Goal: Understand process/instructions: Learn how to perform a task or action

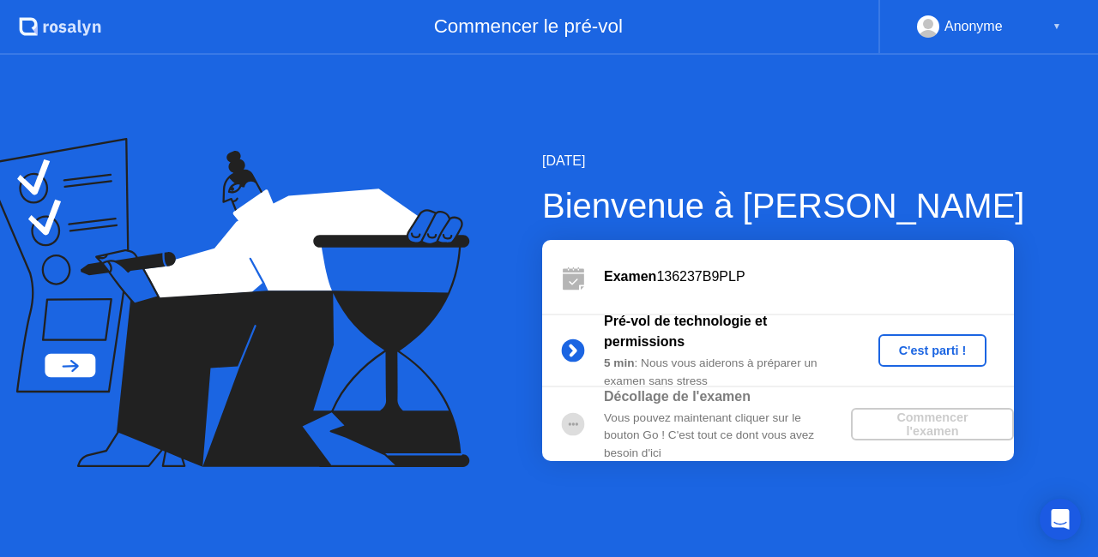
click at [947, 348] on div "C'est parti !" at bounding box center [932, 351] width 95 height 14
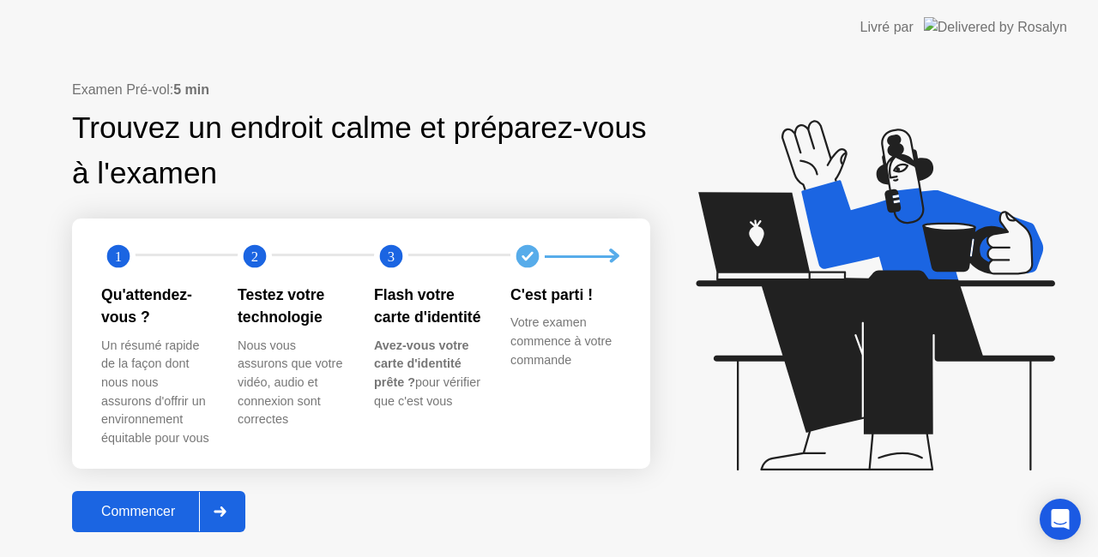
click at [226, 511] on icon at bounding box center [220, 512] width 12 height 10
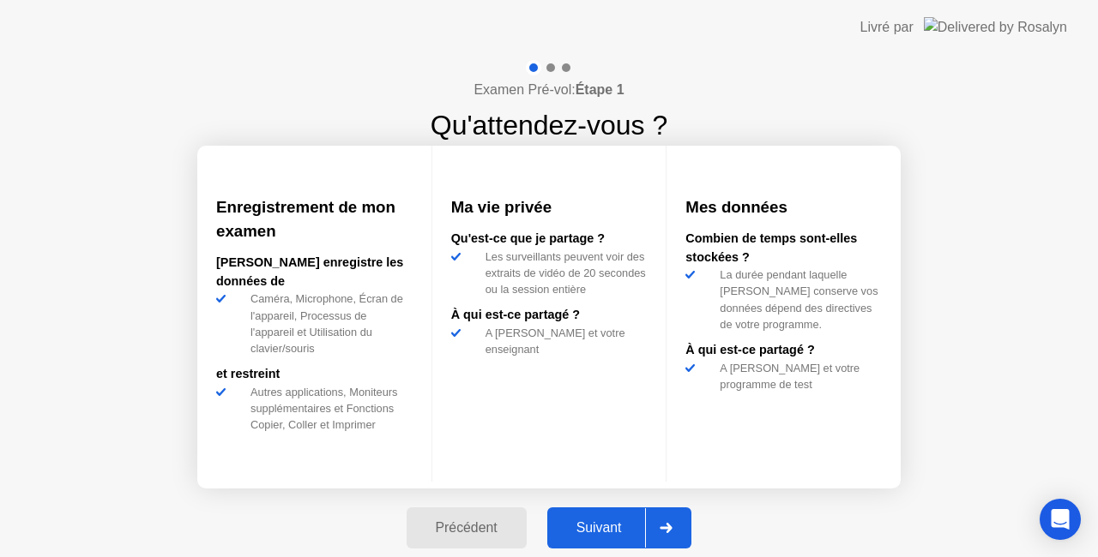
click at [669, 530] on icon at bounding box center [666, 528] width 13 height 10
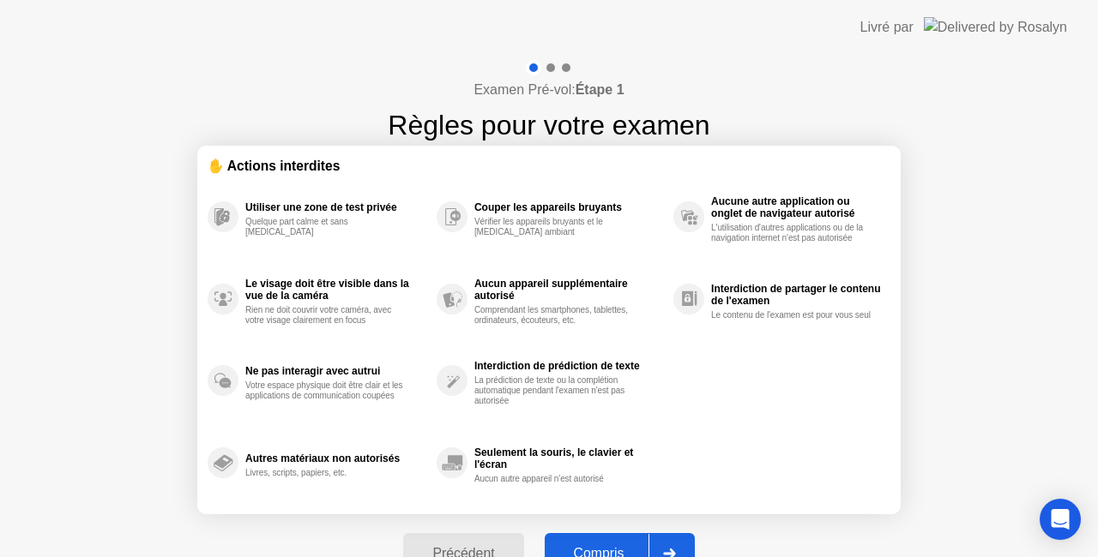
click at [676, 549] on icon at bounding box center [669, 554] width 13 height 10
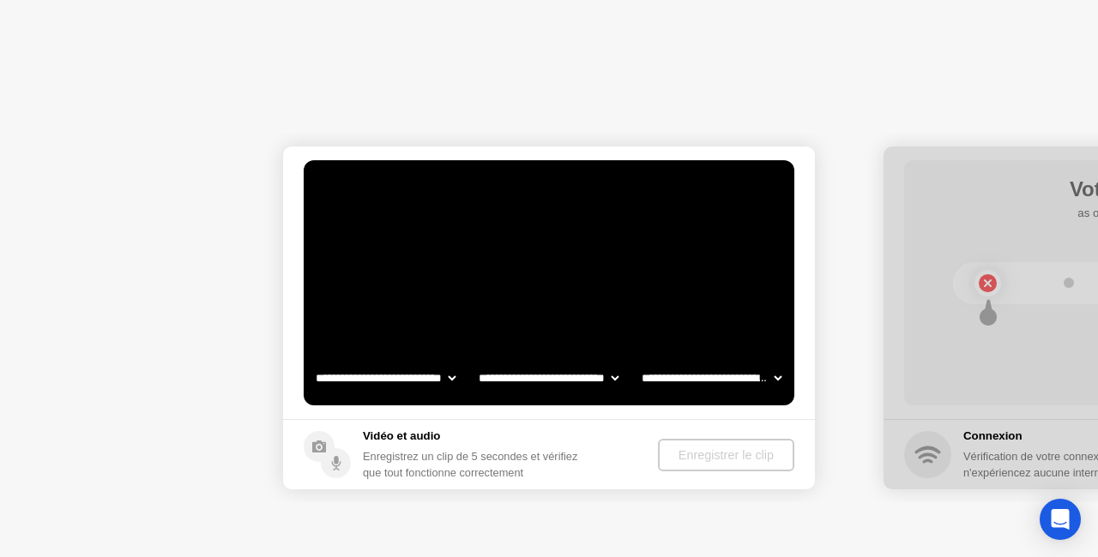
select select "**********"
select select "*******"
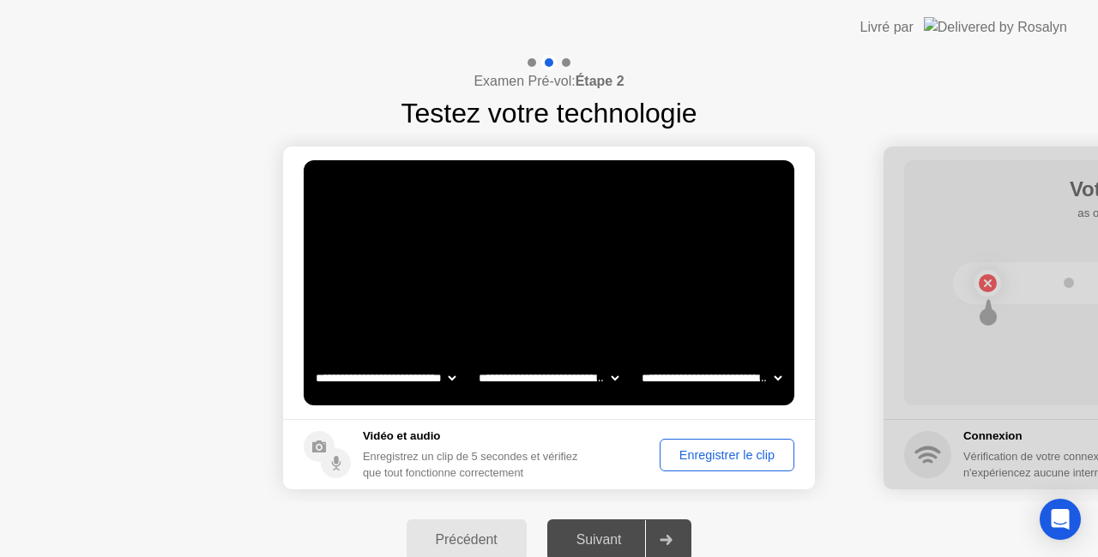
click at [882, 520] on div "Précédent Suivant" at bounding box center [549, 540] width 1098 height 75
click at [670, 537] on icon at bounding box center [666, 540] width 13 height 10
click at [673, 547] on div at bounding box center [665, 540] width 41 height 39
click at [732, 456] on div "Enregistrer le clip" at bounding box center [727, 456] width 123 height 14
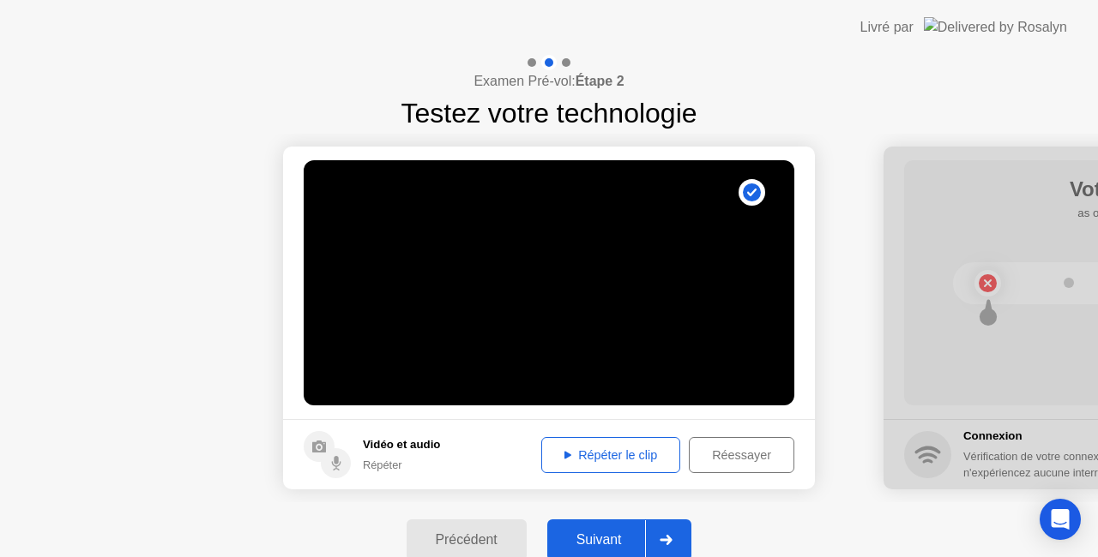
click at [617, 449] on div "Répéter le clip" at bounding box center [610, 456] width 127 height 14
click at [672, 533] on div at bounding box center [665, 540] width 41 height 39
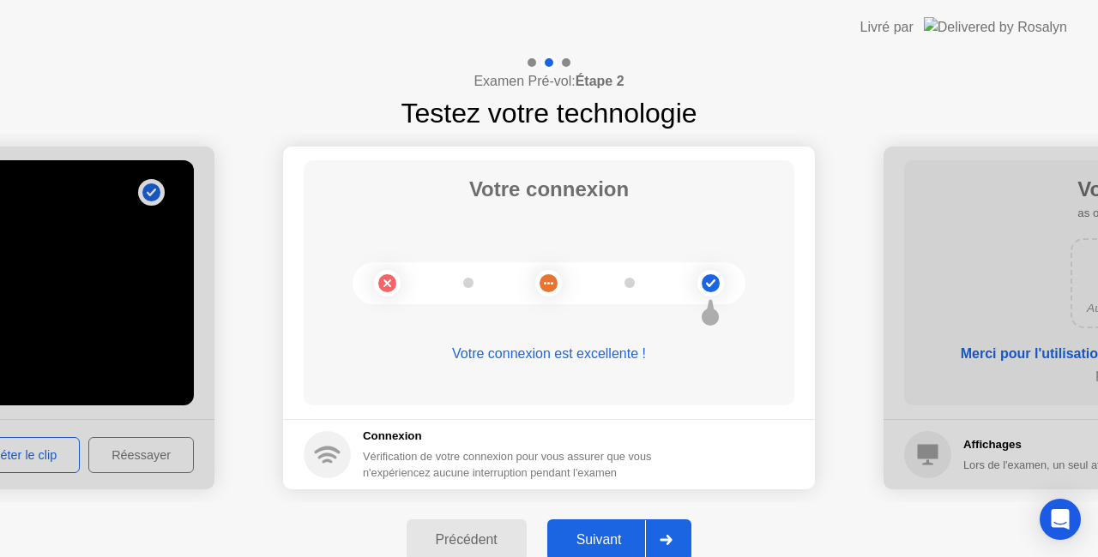
click at [663, 539] on icon at bounding box center [666, 540] width 13 height 10
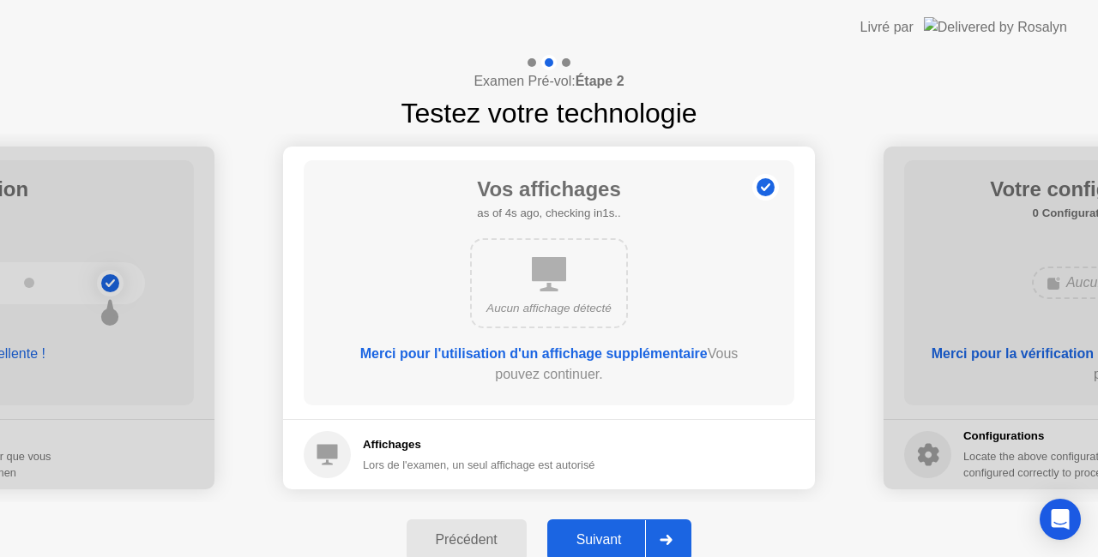
click at [663, 539] on icon at bounding box center [666, 540] width 13 height 10
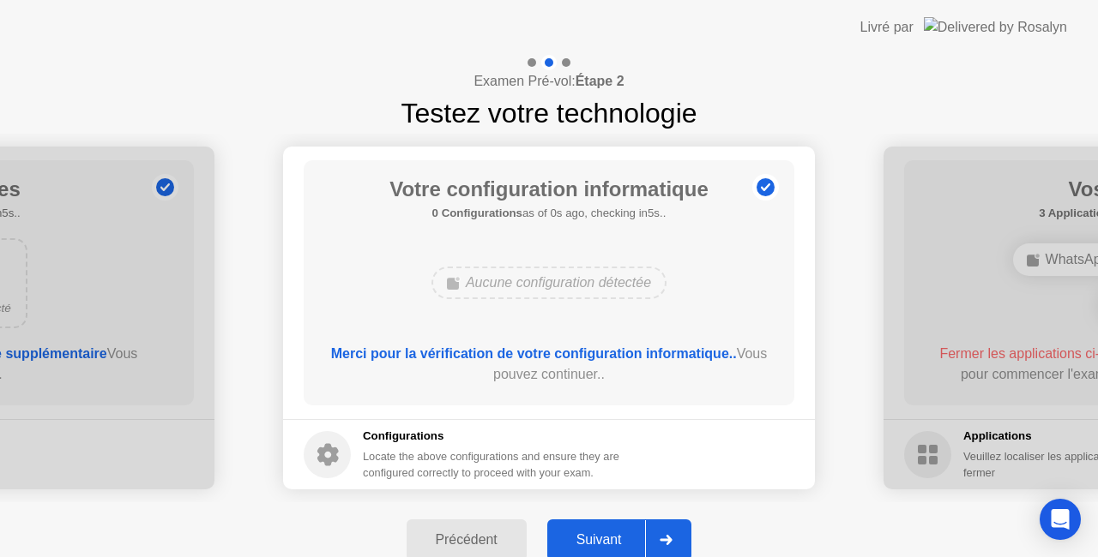
click at [663, 539] on icon at bounding box center [666, 540] width 13 height 10
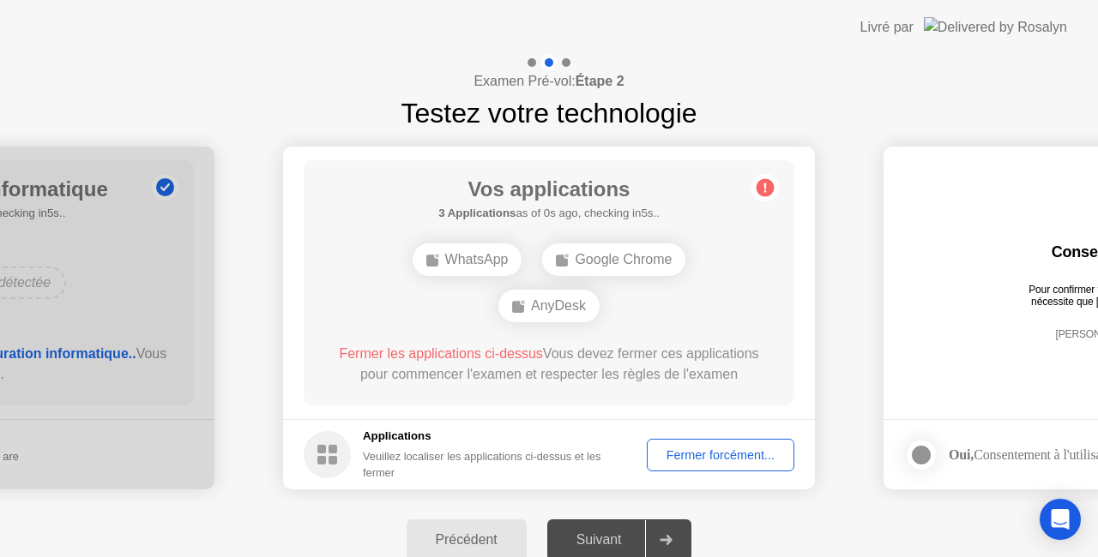
click at [326, 451] on circle at bounding box center [327, 454] width 47 height 47
click at [325, 451] on circle at bounding box center [327, 454] width 47 height 47
click at [455, 260] on div "WhatsApp" at bounding box center [468, 260] width 110 height 33
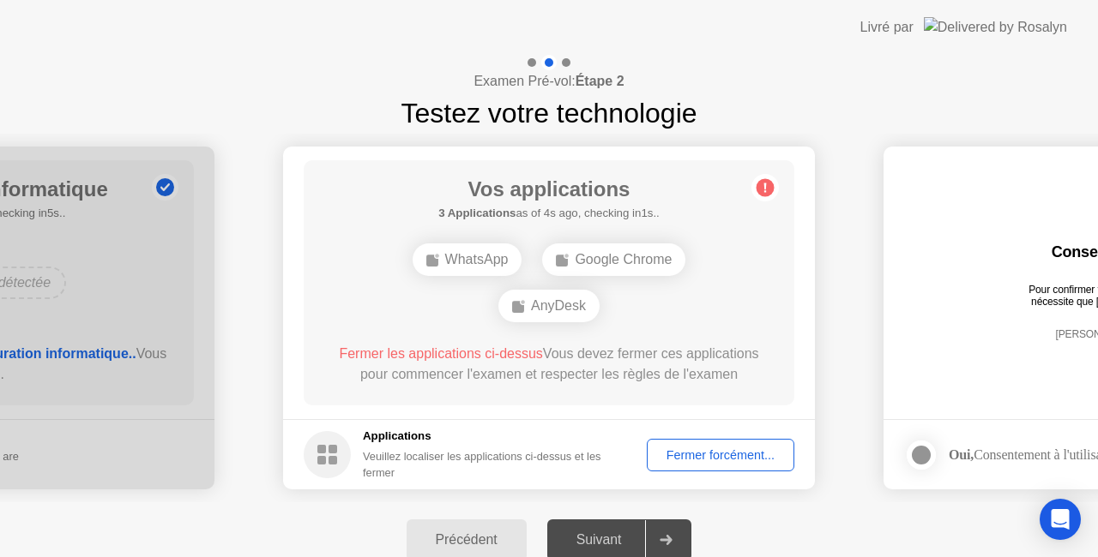
click at [455, 260] on div "WhatsApp" at bounding box center [468, 260] width 110 height 33
click at [719, 458] on div "Fermer forcément..." at bounding box center [721, 456] width 136 height 14
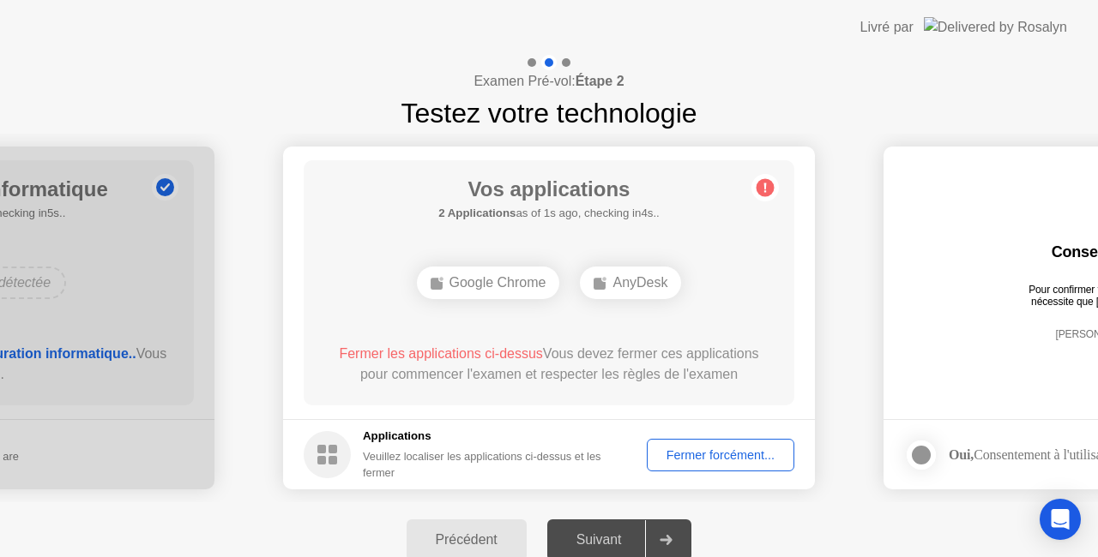
click at [729, 449] on div "Fermer forcément..." at bounding box center [721, 456] width 136 height 14
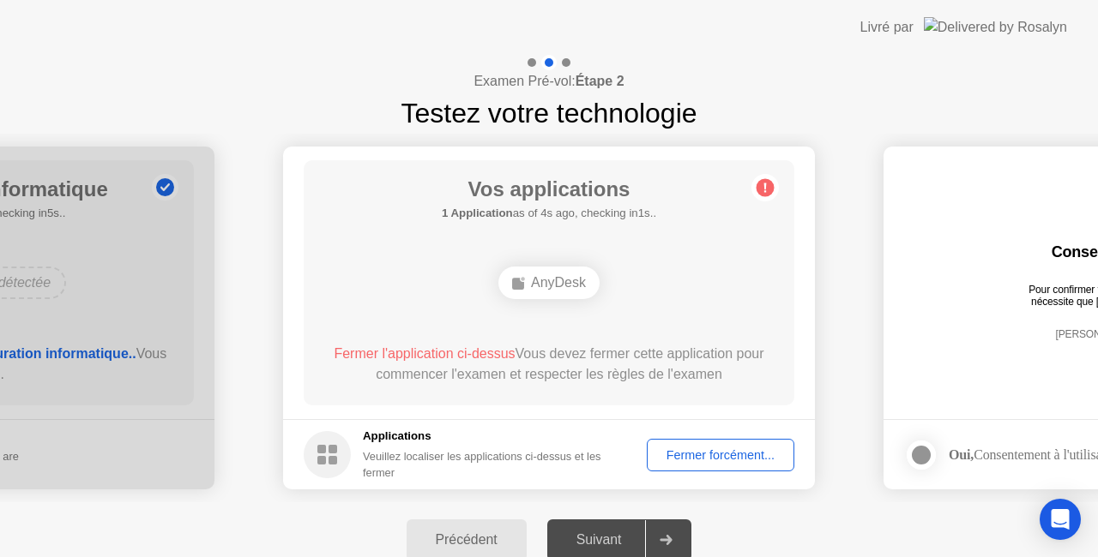
click at [724, 457] on div "Fermer forcément..." at bounding box center [721, 456] width 136 height 14
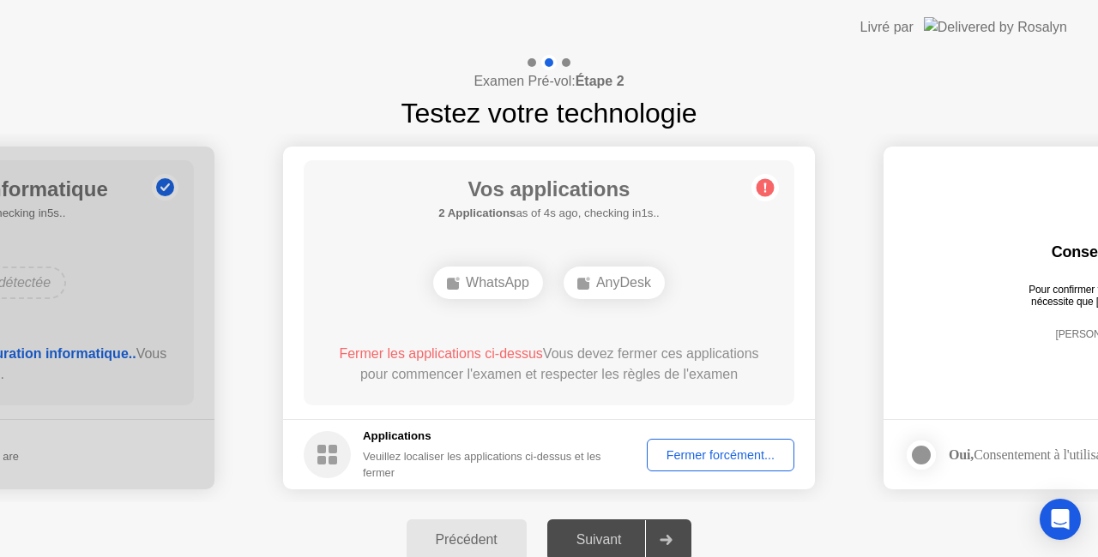
click at [614, 538] on div "Suivant" at bounding box center [598, 540] width 93 height 15
click at [672, 537] on icon at bounding box center [666, 540] width 12 height 10
click at [401, 456] on div "Veuillez localiser les applications ci-dessus et les fermer" at bounding box center [493, 465] width 260 height 33
click at [334, 461] on rect at bounding box center [332, 460] width 9 height 9
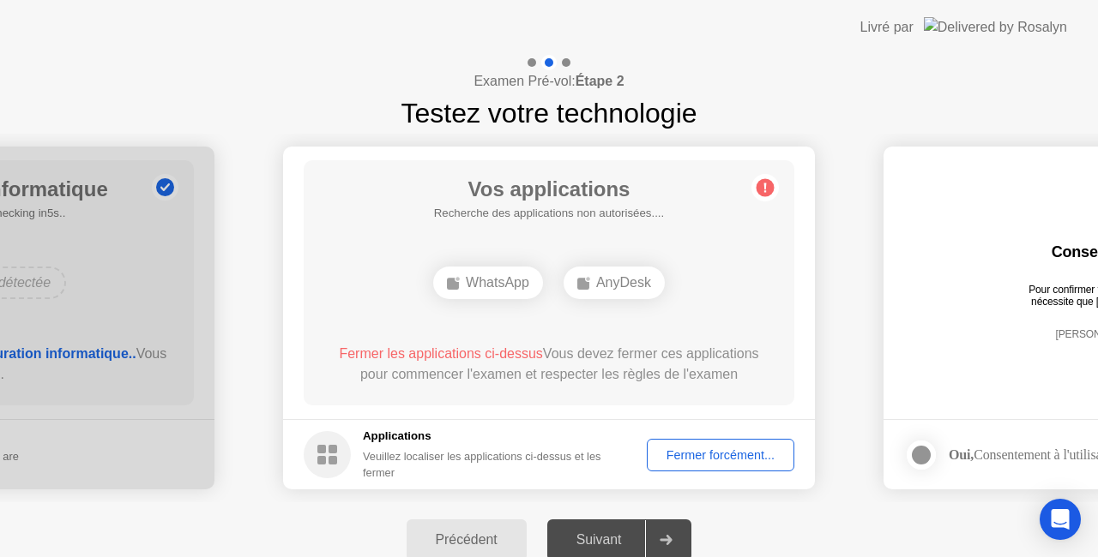
click at [705, 455] on div "Fermer forcément..." at bounding box center [721, 456] width 136 height 14
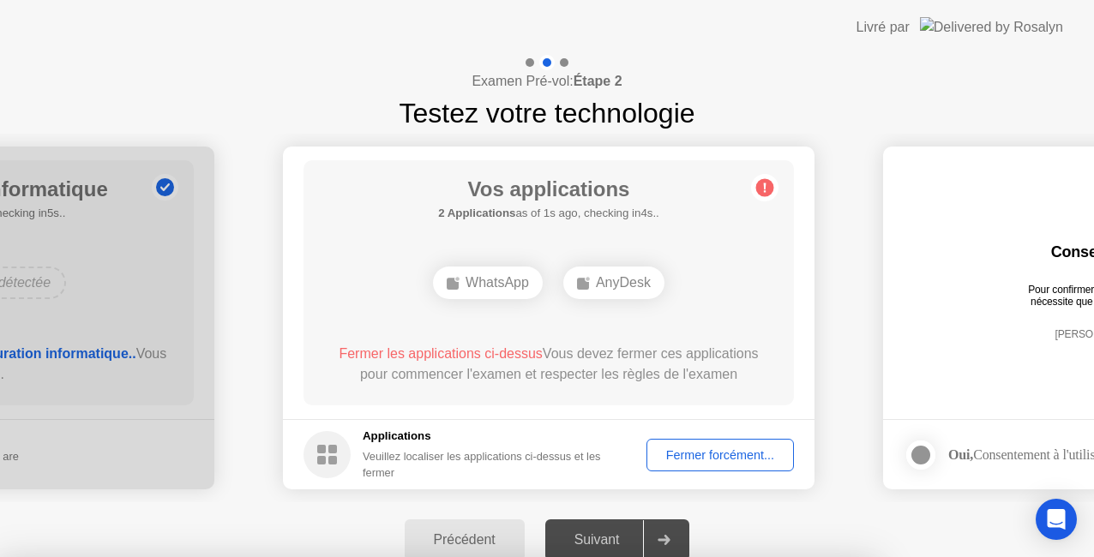
drag, startPoint x: 604, startPoint y: 383, endPoint x: 609, endPoint y: 374, distance: 10.7
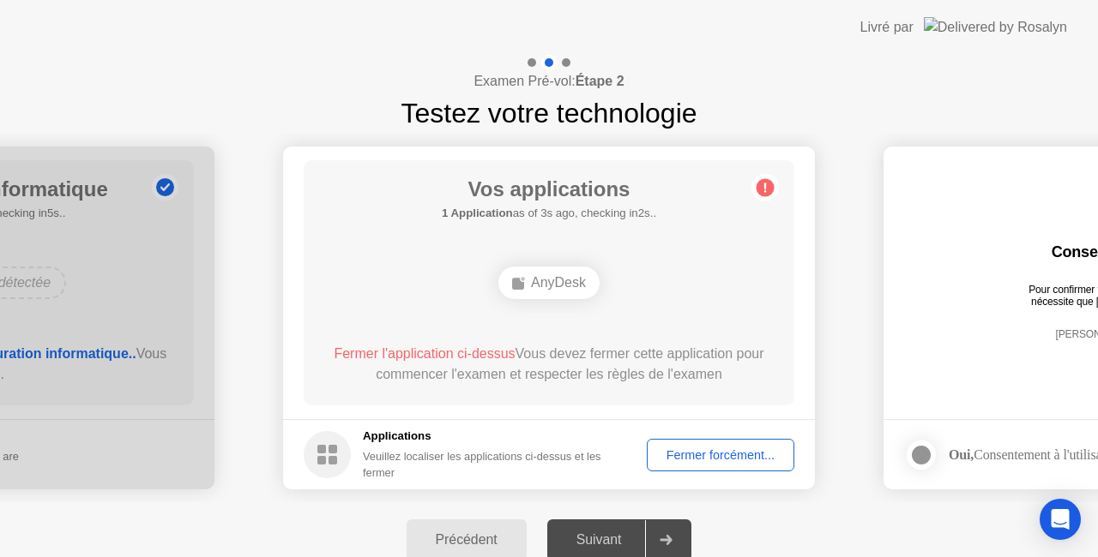
drag, startPoint x: 967, startPoint y: 189, endPoint x: 900, endPoint y: 184, distance: 67.0
click at [679, 539] on div at bounding box center [665, 540] width 41 height 39
click at [680, 530] on div at bounding box center [665, 540] width 41 height 39
click at [483, 533] on div "Précédent" at bounding box center [467, 540] width 110 height 15
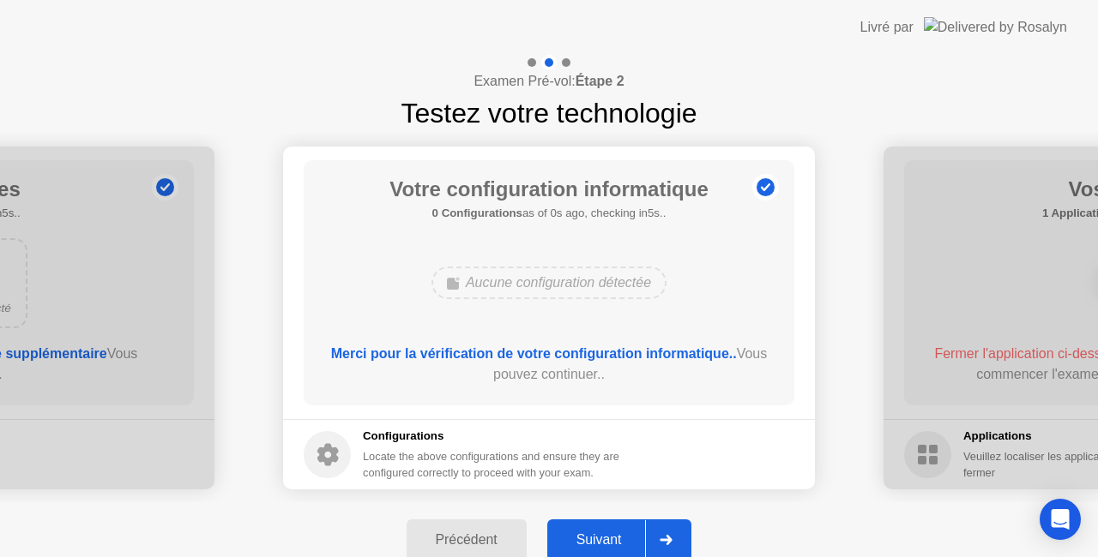
click at [455, 535] on div "Précédent" at bounding box center [467, 540] width 110 height 15
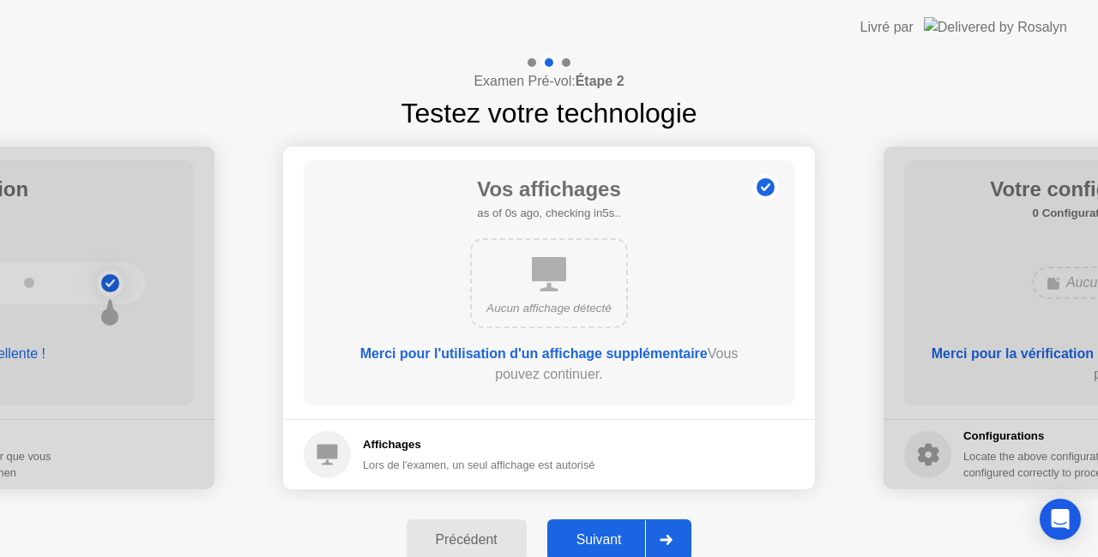
click at [455, 535] on div "Précédent" at bounding box center [467, 540] width 110 height 15
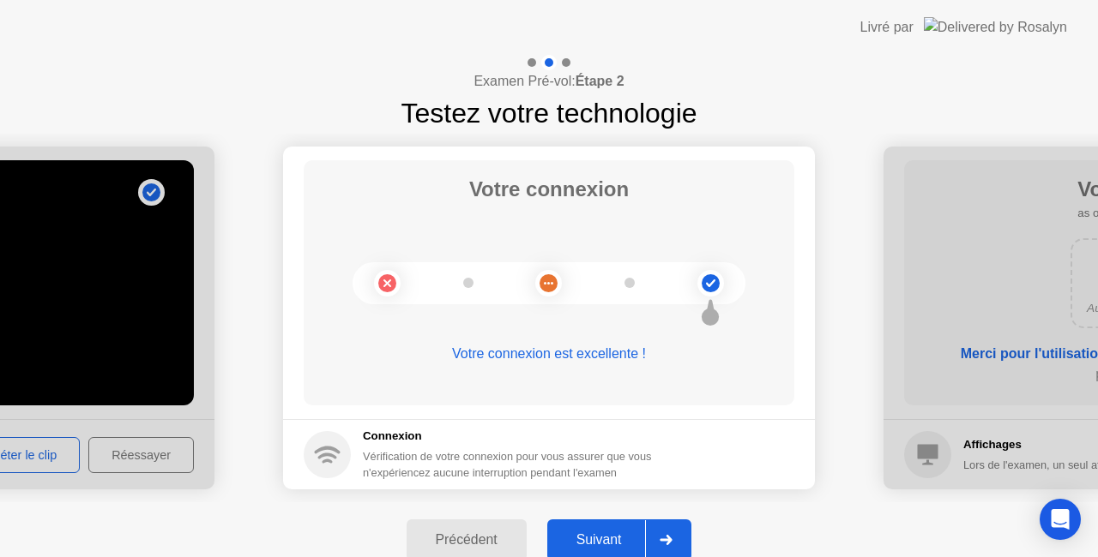
click at [455, 535] on div "Précédent" at bounding box center [467, 540] width 110 height 15
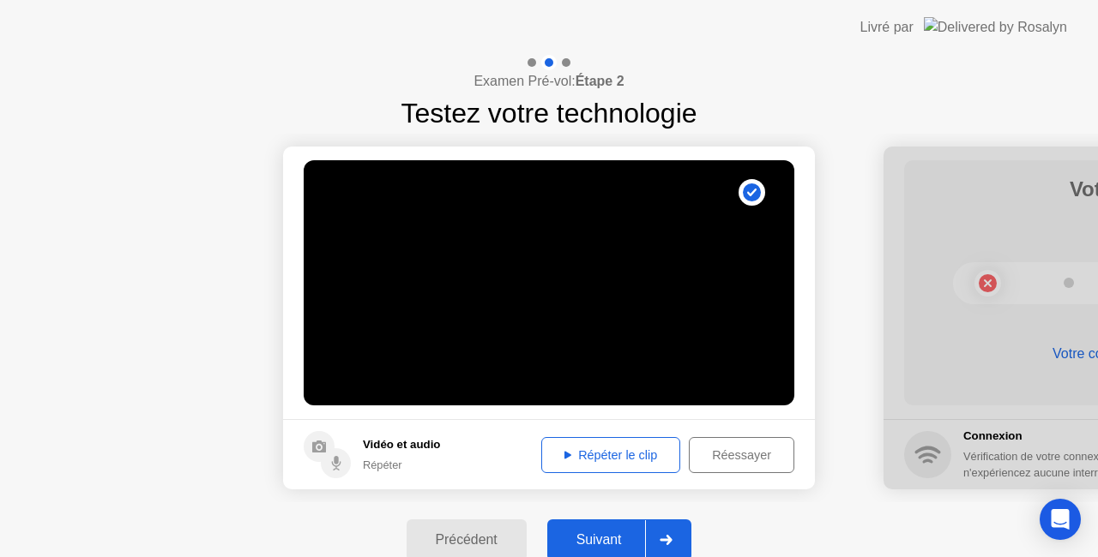
click at [614, 533] on div "Suivant" at bounding box center [598, 540] width 93 height 15
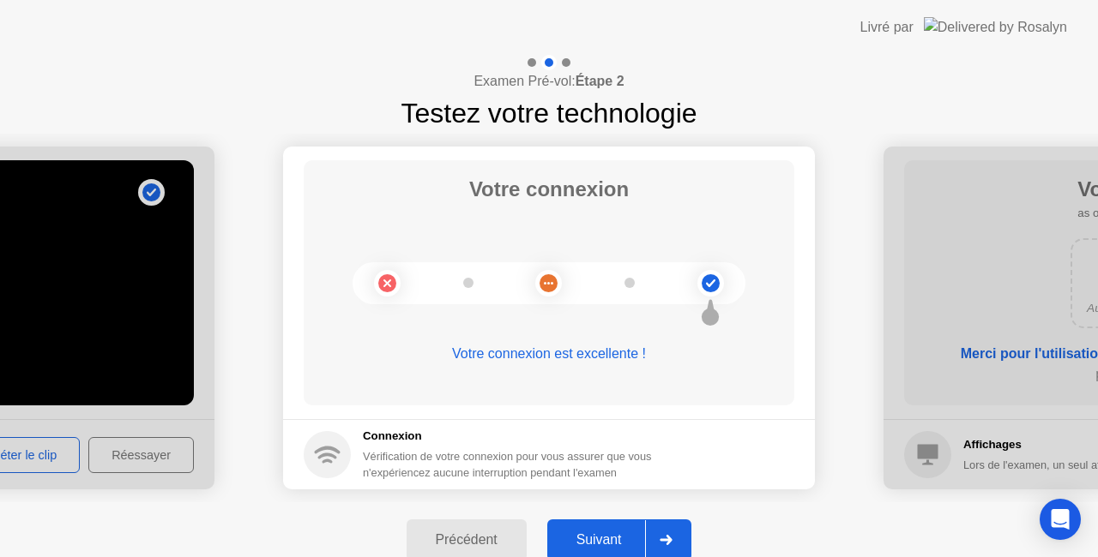
click at [614, 533] on div "Suivant" at bounding box center [598, 540] width 93 height 15
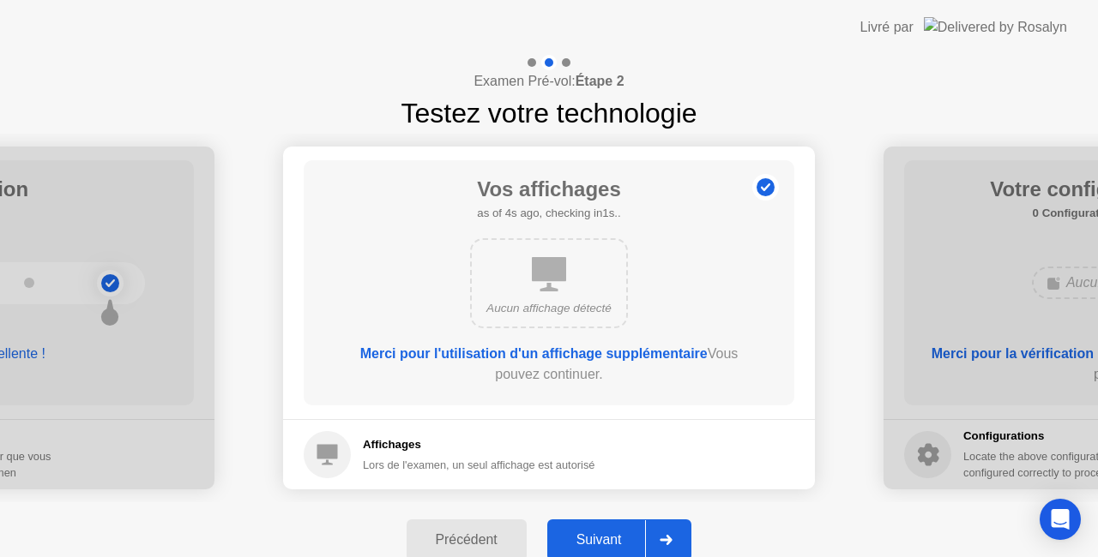
click at [610, 533] on div "Suivant" at bounding box center [598, 540] width 93 height 15
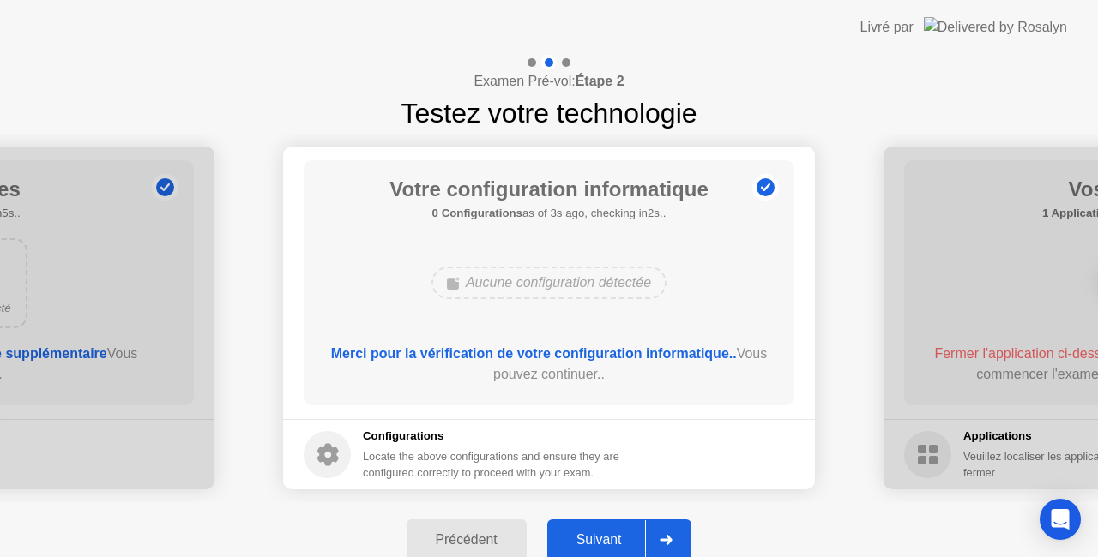
click at [605, 534] on div "Suivant" at bounding box center [598, 540] width 93 height 15
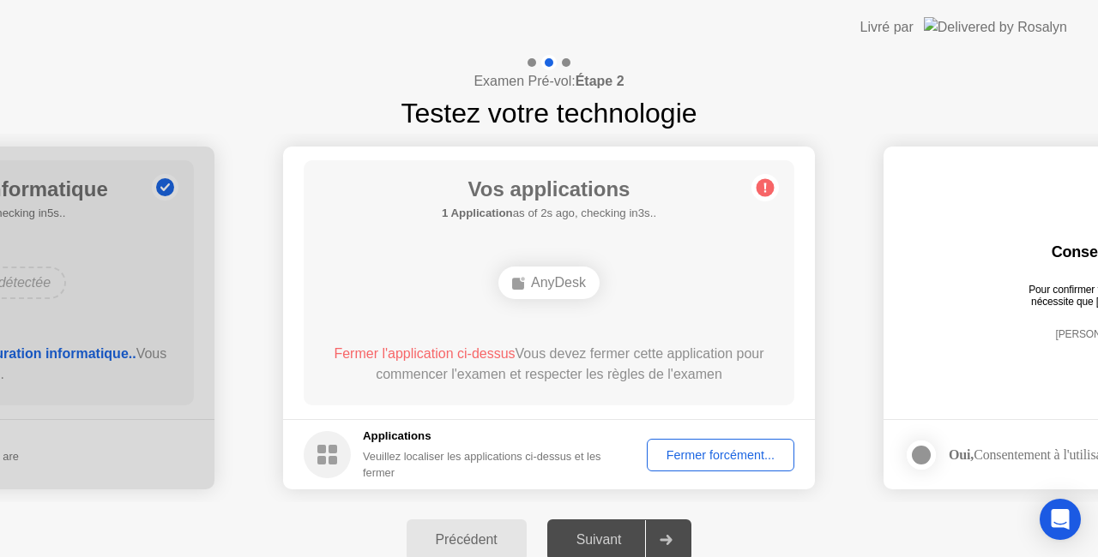
click at [620, 540] on div "Suivant" at bounding box center [598, 540] width 93 height 15
drag, startPoint x: 624, startPoint y: 539, endPoint x: 615, endPoint y: 535, distance: 10.0
click at [623, 537] on div "Suivant" at bounding box center [598, 540] width 93 height 15
click at [605, 533] on div "Suivant" at bounding box center [598, 540] width 93 height 15
click at [607, 539] on div "Suivant" at bounding box center [598, 540] width 93 height 15
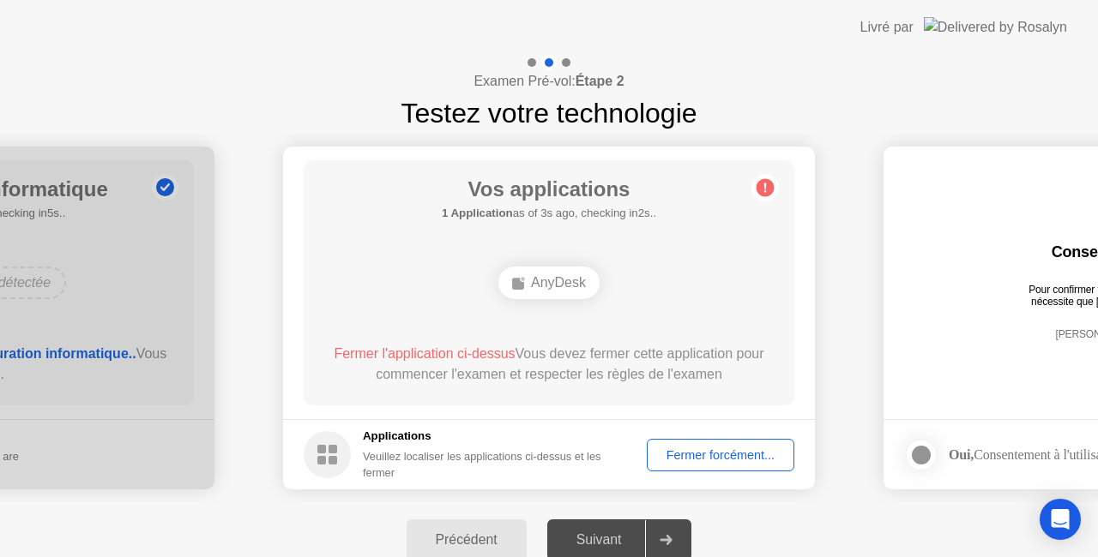
click at [547, 277] on div "AnyDesk" at bounding box center [548, 283] width 101 height 33
drag, startPoint x: 545, startPoint y: 279, endPoint x: 535, endPoint y: 273, distance: 11.9
click at [539, 274] on div "AnyDesk" at bounding box center [548, 283] width 101 height 33
click at [534, 273] on div "AnyDesk" at bounding box center [548, 283] width 101 height 33
click at [768, 183] on circle at bounding box center [765, 188] width 18 height 18
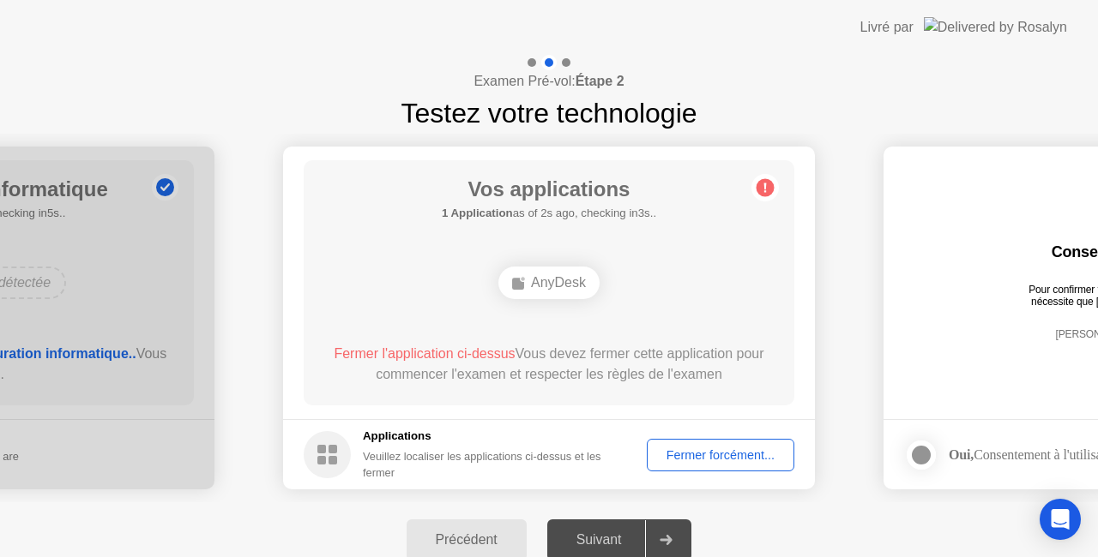
click at [682, 538] on div at bounding box center [665, 540] width 41 height 39
click at [617, 533] on div "Suivant" at bounding box center [598, 540] width 93 height 15
click at [611, 545] on div "Suivant" at bounding box center [598, 540] width 93 height 15
click at [715, 455] on div "Fermer forcément..." at bounding box center [721, 456] width 136 height 14
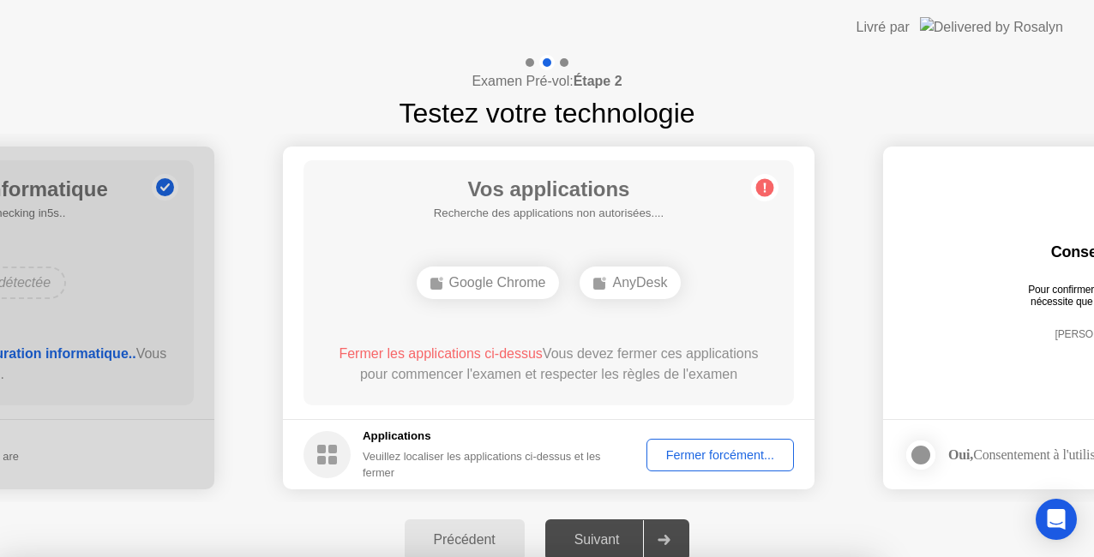
drag, startPoint x: 671, startPoint y: 321, endPoint x: 647, endPoint y: 346, distance: 35.2
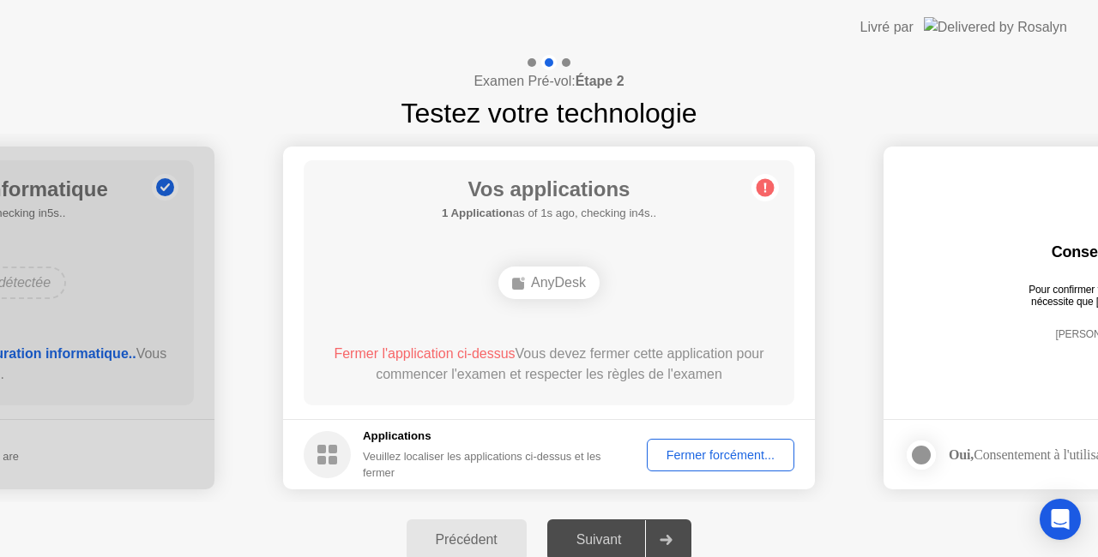
click at [660, 449] on div "Fermer forcément..." at bounding box center [721, 456] width 136 height 14
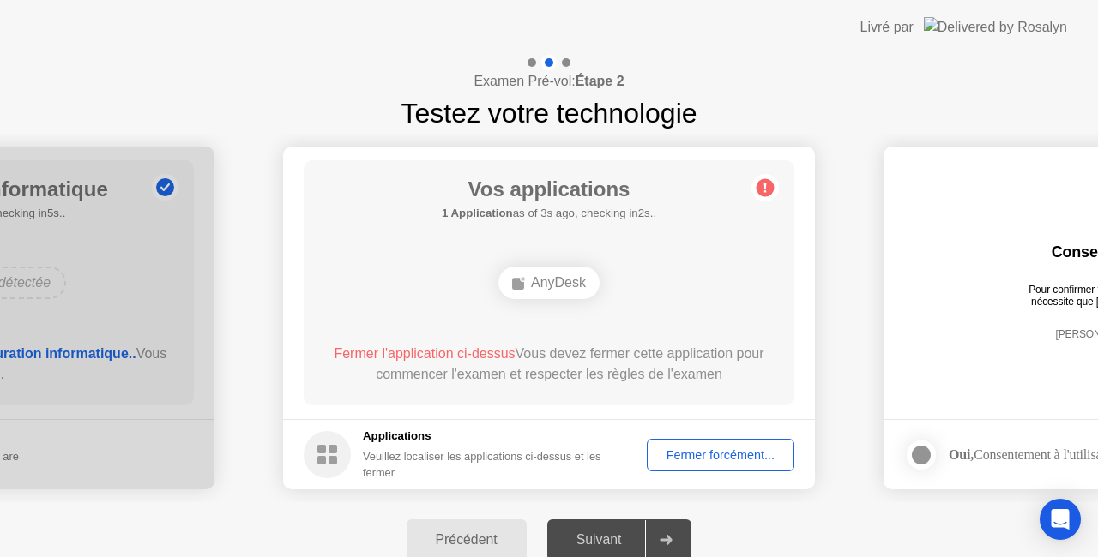
click at [545, 286] on div "AnyDesk" at bounding box center [548, 283] width 101 height 33
click at [611, 540] on div "Suivant" at bounding box center [598, 540] width 93 height 15
click at [612, 533] on div "Suivant" at bounding box center [598, 540] width 93 height 15
click at [768, 186] on circle at bounding box center [765, 188] width 18 height 18
click at [568, 214] on h5 "1 Application as of 0s ago, checking in5s.." at bounding box center [549, 213] width 214 height 17
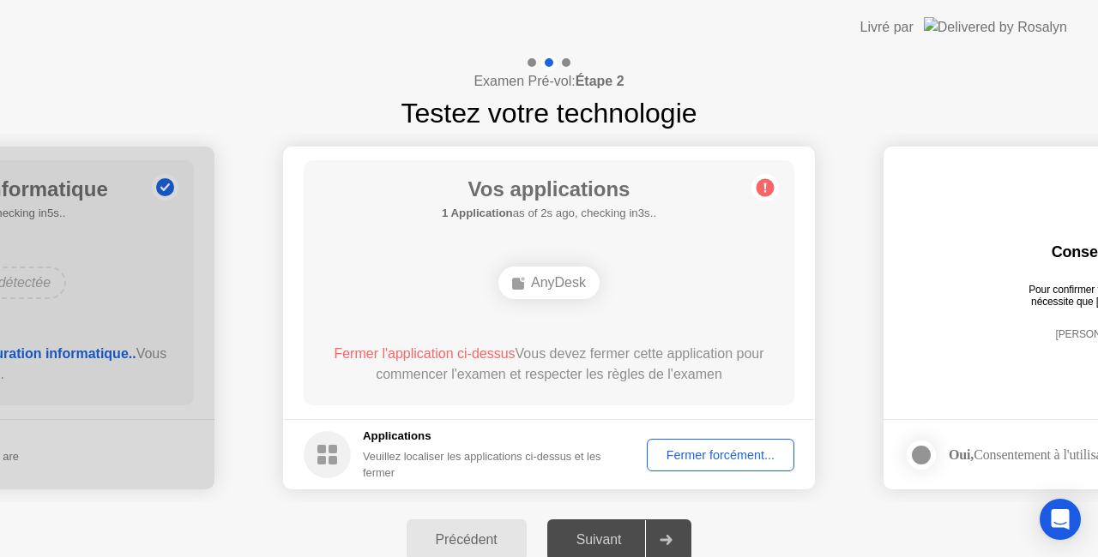
click at [554, 280] on div "AnyDesk" at bounding box center [548, 283] width 101 height 33
click at [455, 352] on span "Fermer l'application ci-dessus" at bounding box center [424, 353] width 181 height 15
click at [717, 451] on div "Fermer forcément..." at bounding box center [721, 456] width 136 height 14
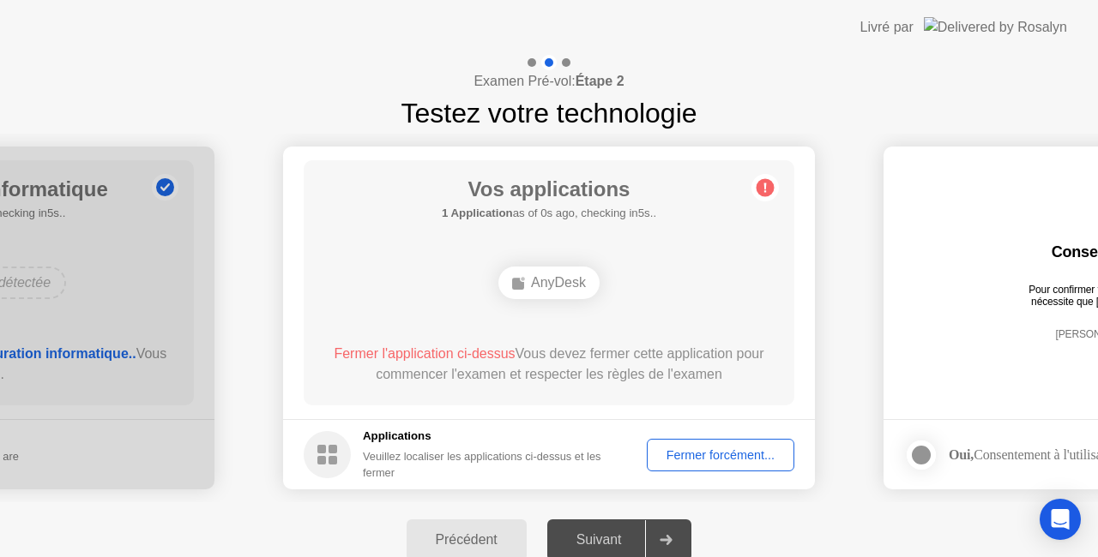
click at [473, 540] on div "Précédent" at bounding box center [467, 540] width 110 height 15
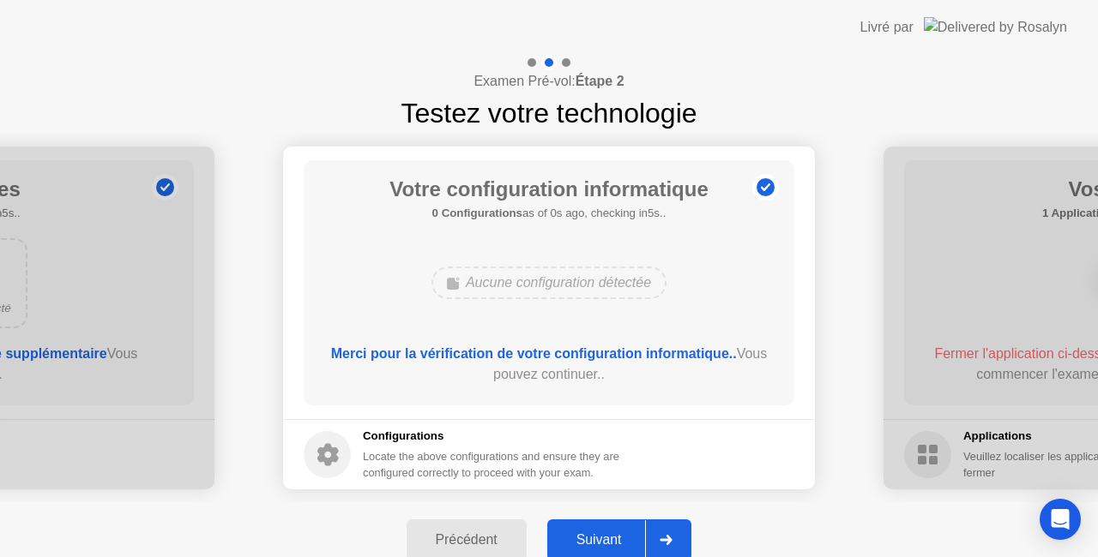
click at [626, 533] on div "Suivant" at bounding box center [598, 540] width 93 height 15
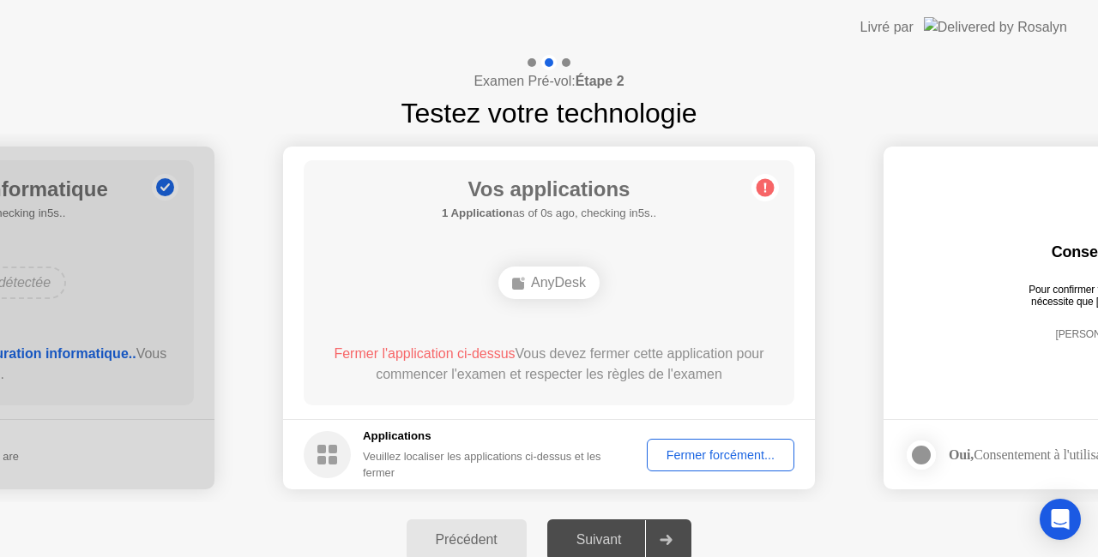
click at [672, 539] on icon at bounding box center [666, 540] width 13 height 10
click at [549, 286] on div "AnyDesk" at bounding box center [548, 283] width 101 height 33
click at [708, 450] on div "Fermer forcément..." at bounding box center [721, 456] width 136 height 14
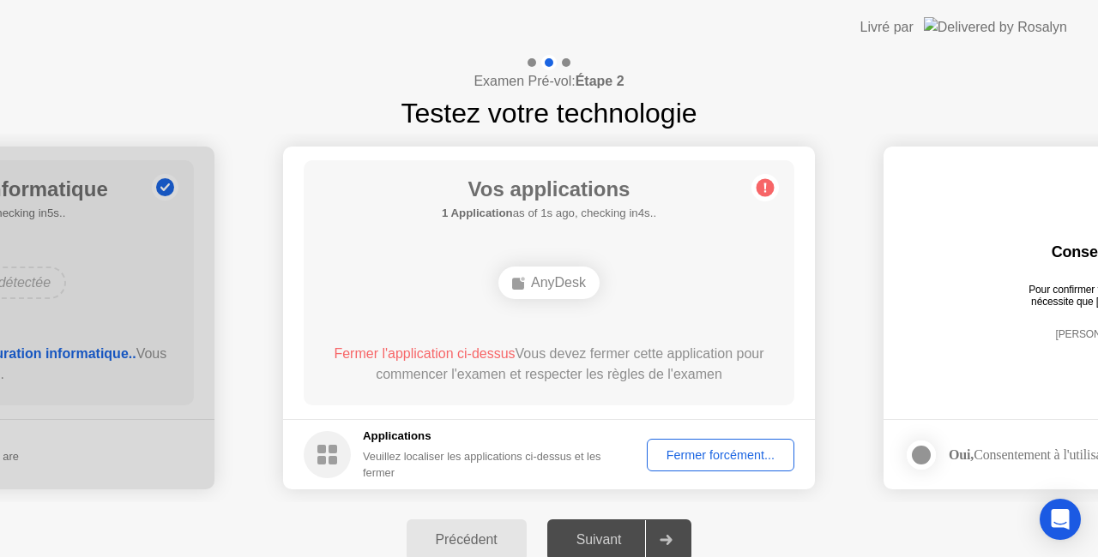
click at [331, 68] on div "Examen Pré-vol: Étape 2 Testez votre technologie" at bounding box center [549, 94] width 1098 height 79
click at [919, 3] on div "Livré par" at bounding box center [963, 27] width 207 height 55
click at [720, 454] on div "Fermer forcément..." at bounding box center [721, 456] width 136 height 14
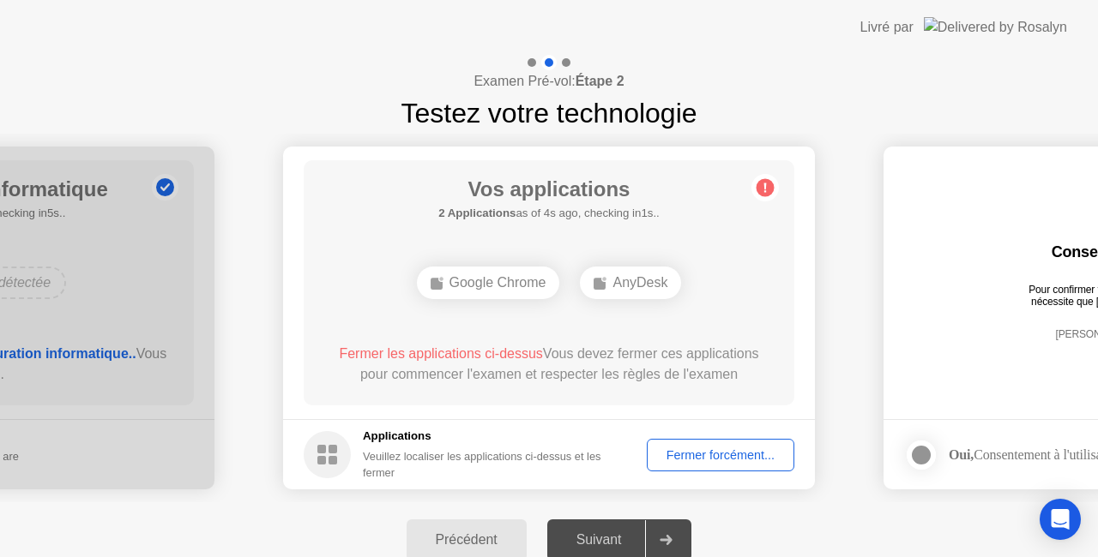
click at [643, 286] on div "AnyDesk" at bounding box center [630, 283] width 101 height 33
click at [717, 455] on div "Fermer forcément..." at bounding box center [721, 456] width 136 height 14
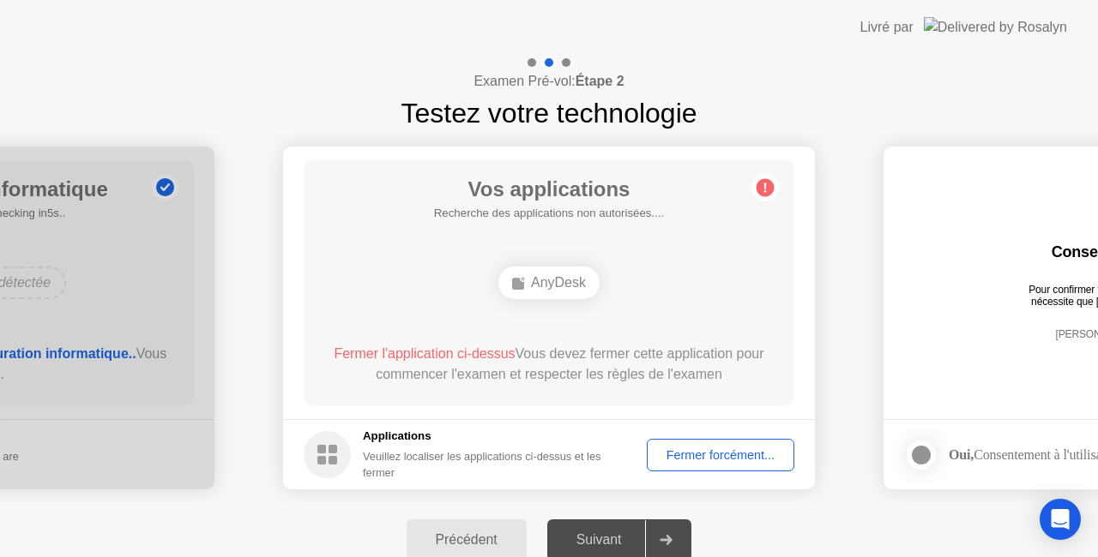
click at [326, 455] on circle at bounding box center [327, 454] width 47 height 47
click at [523, 280] on ellipse at bounding box center [523, 279] width 5 height 5
drag, startPoint x: 522, startPoint y: 280, endPoint x: 511, endPoint y: 286, distance: 12.7
